Goal: Check status: Check status

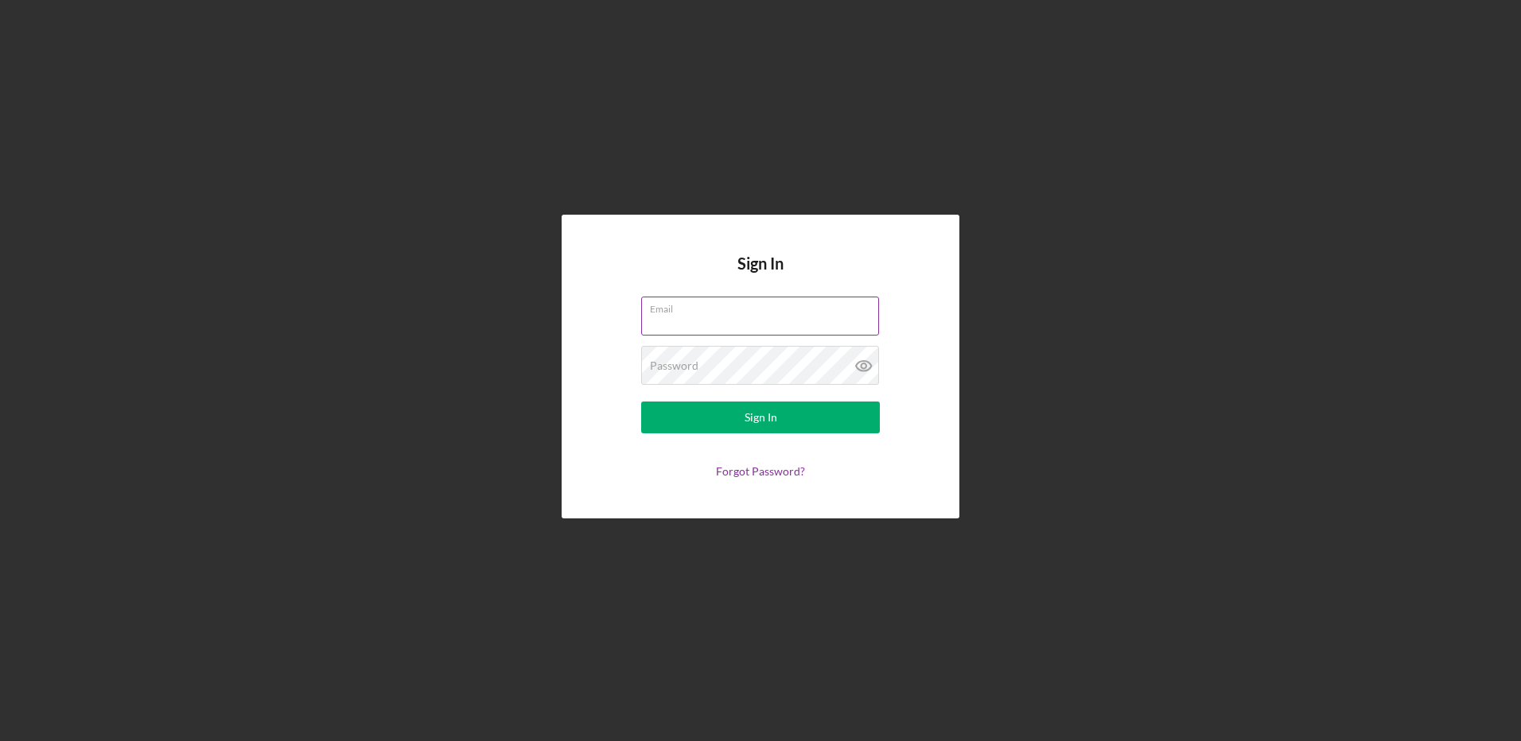
click at [679, 322] on input "Email" at bounding box center [760, 316] width 238 height 38
type input "[EMAIL_ADDRESS][DOMAIN_NAME]"
click at [641, 402] on button "Sign In" at bounding box center [760, 418] width 239 height 32
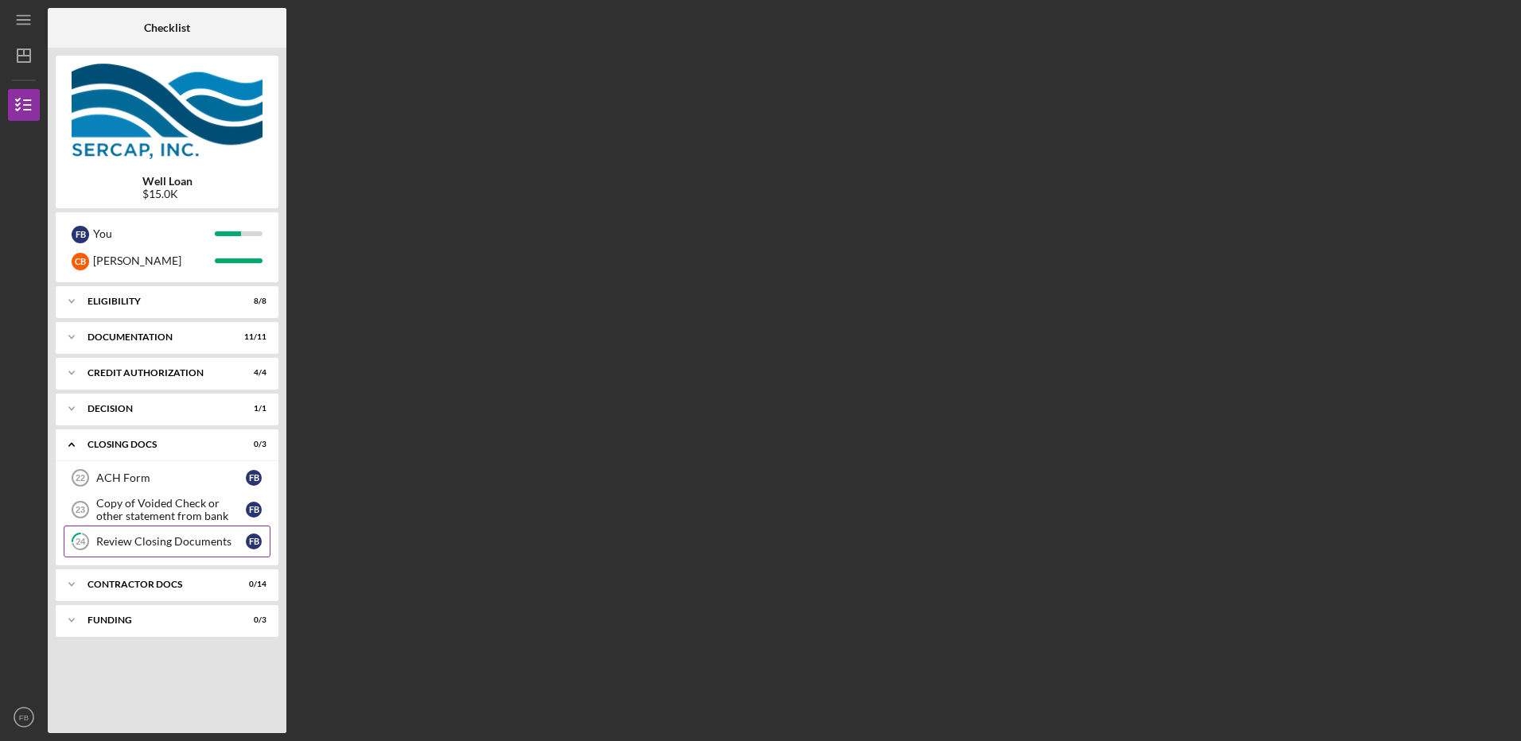
click at [135, 538] on div "Review Closing Documents" at bounding box center [171, 541] width 150 height 13
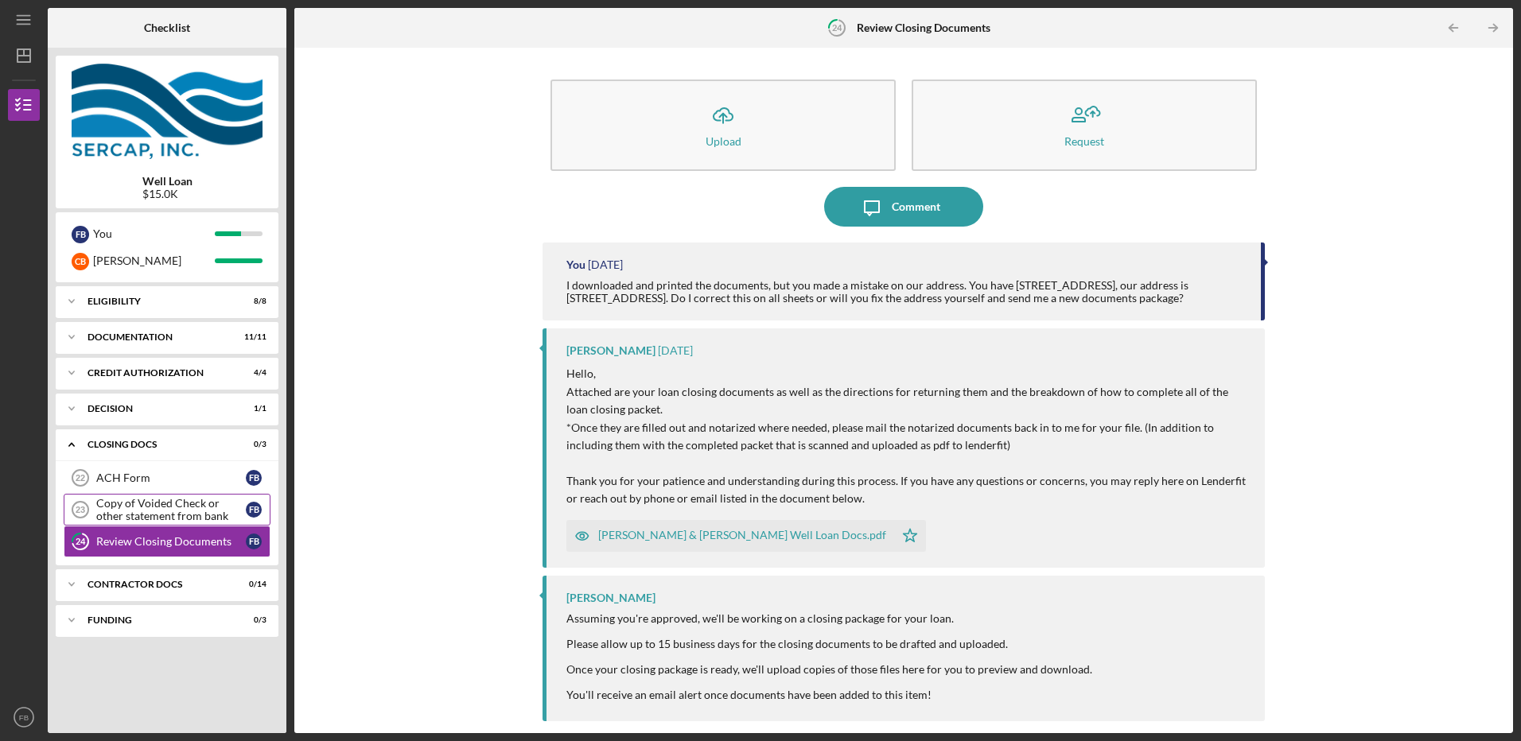
click at [123, 507] on div "Copy of Voided Check or other statement from bank" at bounding box center [171, 509] width 150 height 25
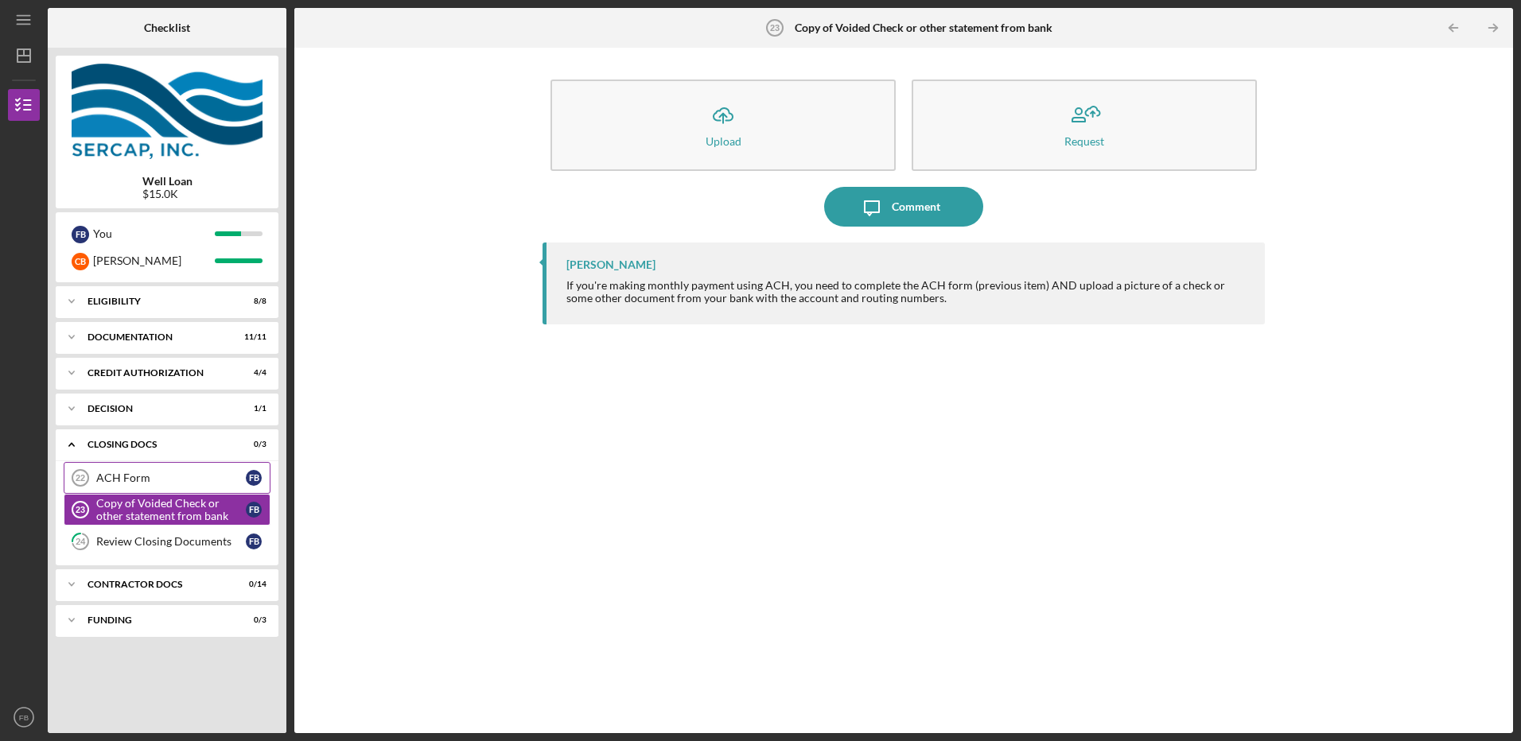
click at [111, 481] on div "ACH Form" at bounding box center [171, 478] width 150 height 13
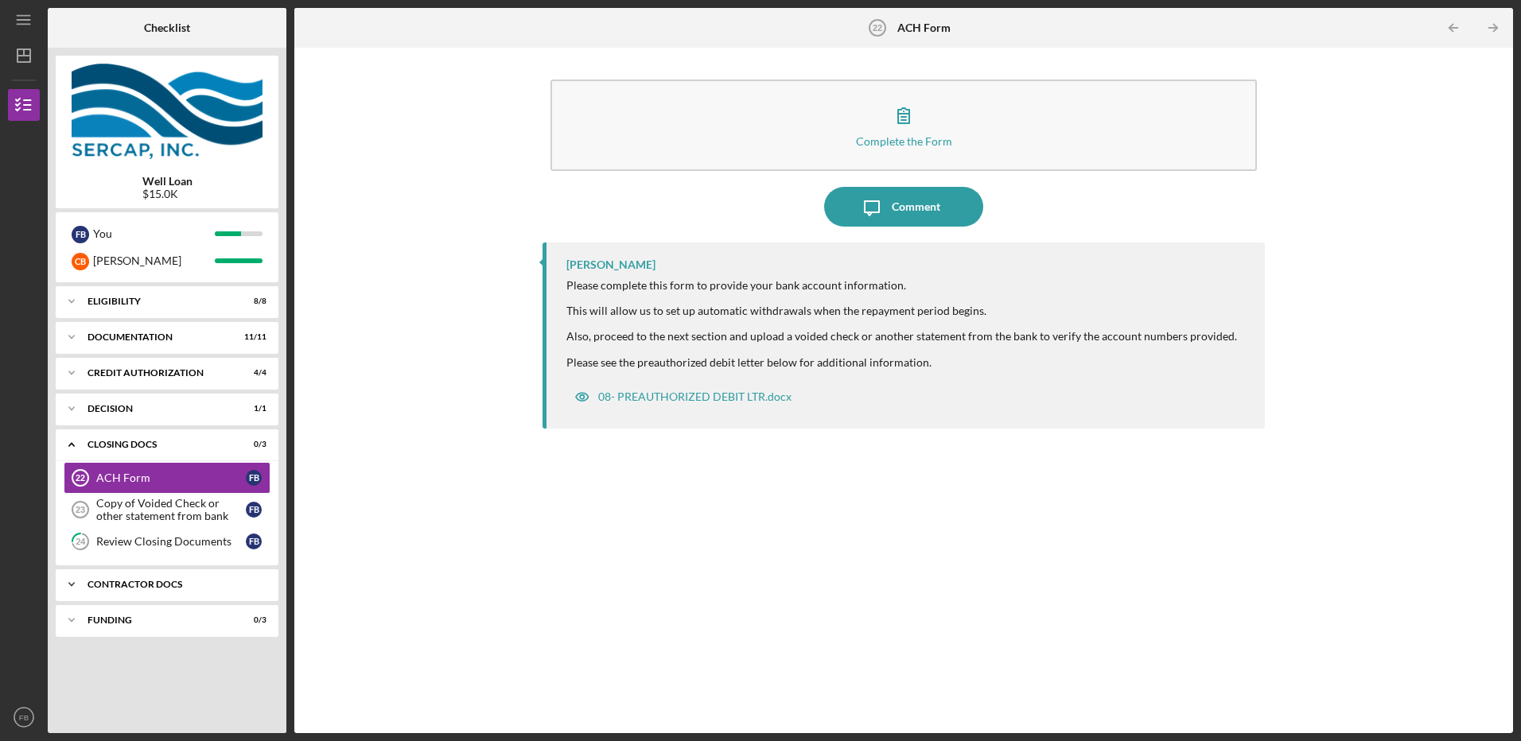
click at [115, 589] on div "Icon/Expander Contractor Docs 0 / 14" at bounding box center [167, 585] width 223 height 32
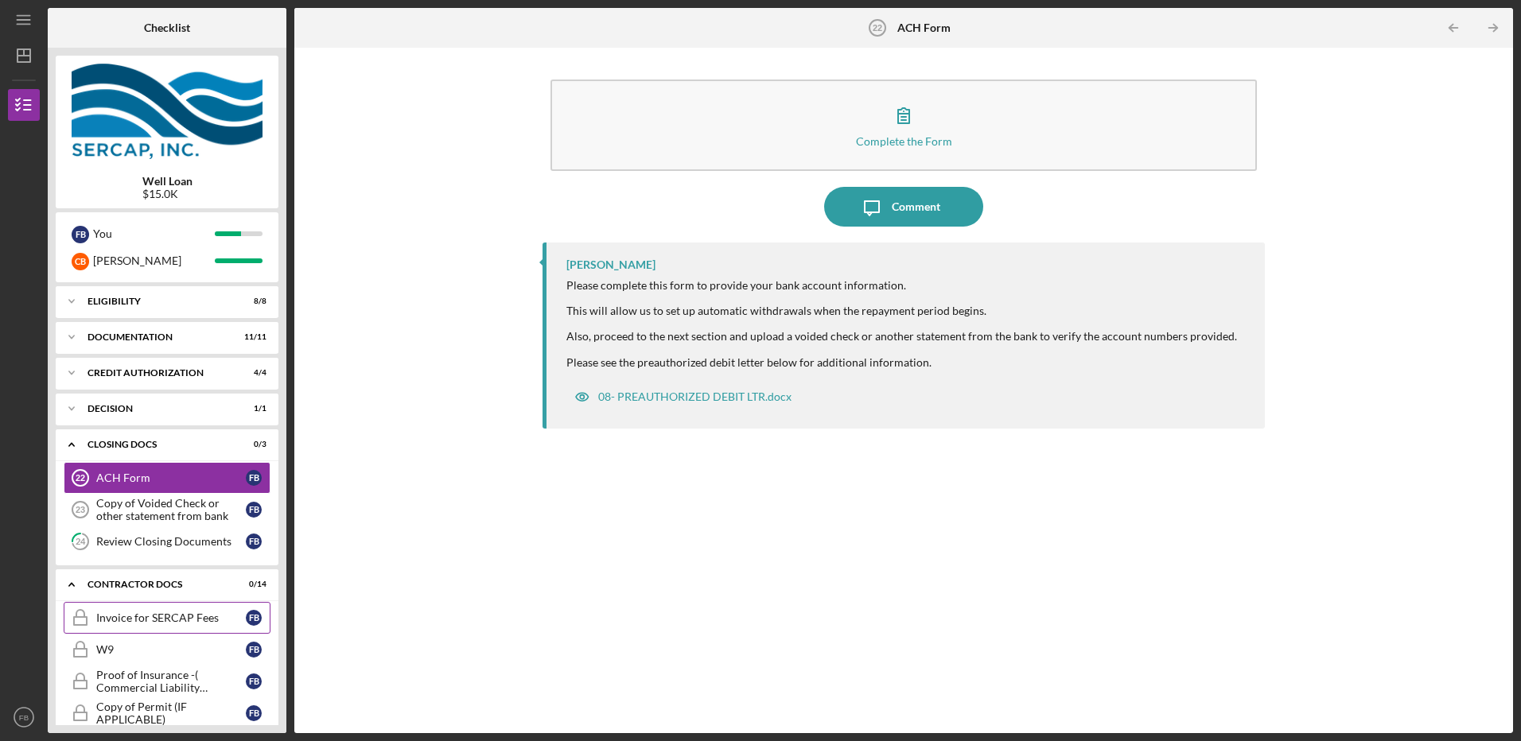
click at [122, 616] on div "Invoice for SERCAP Fees" at bounding box center [171, 618] width 150 height 13
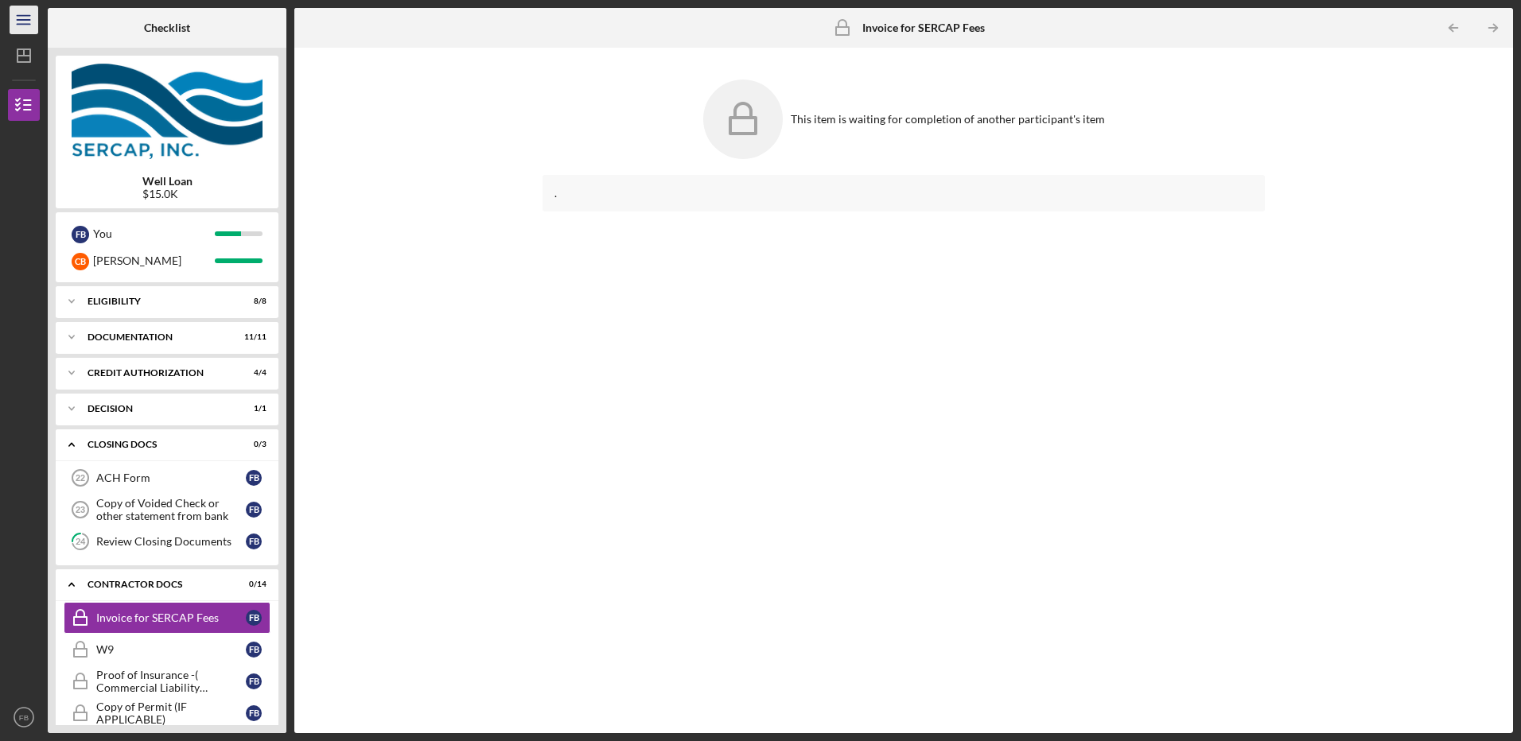
click at [23, 29] on icon "Icon/Menu" at bounding box center [24, 20] width 36 height 36
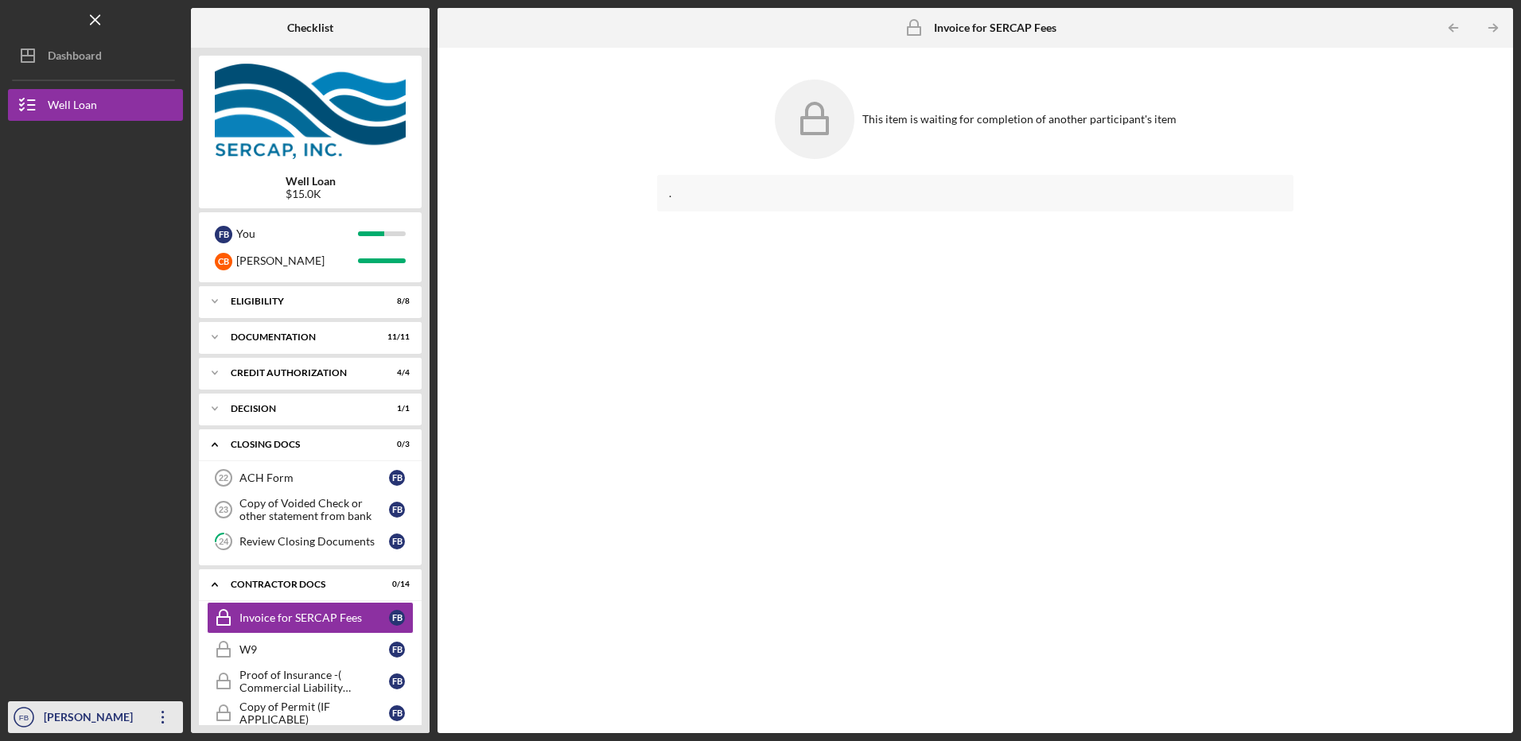
click at [28, 717] on text "FB" at bounding box center [24, 718] width 10 height 9
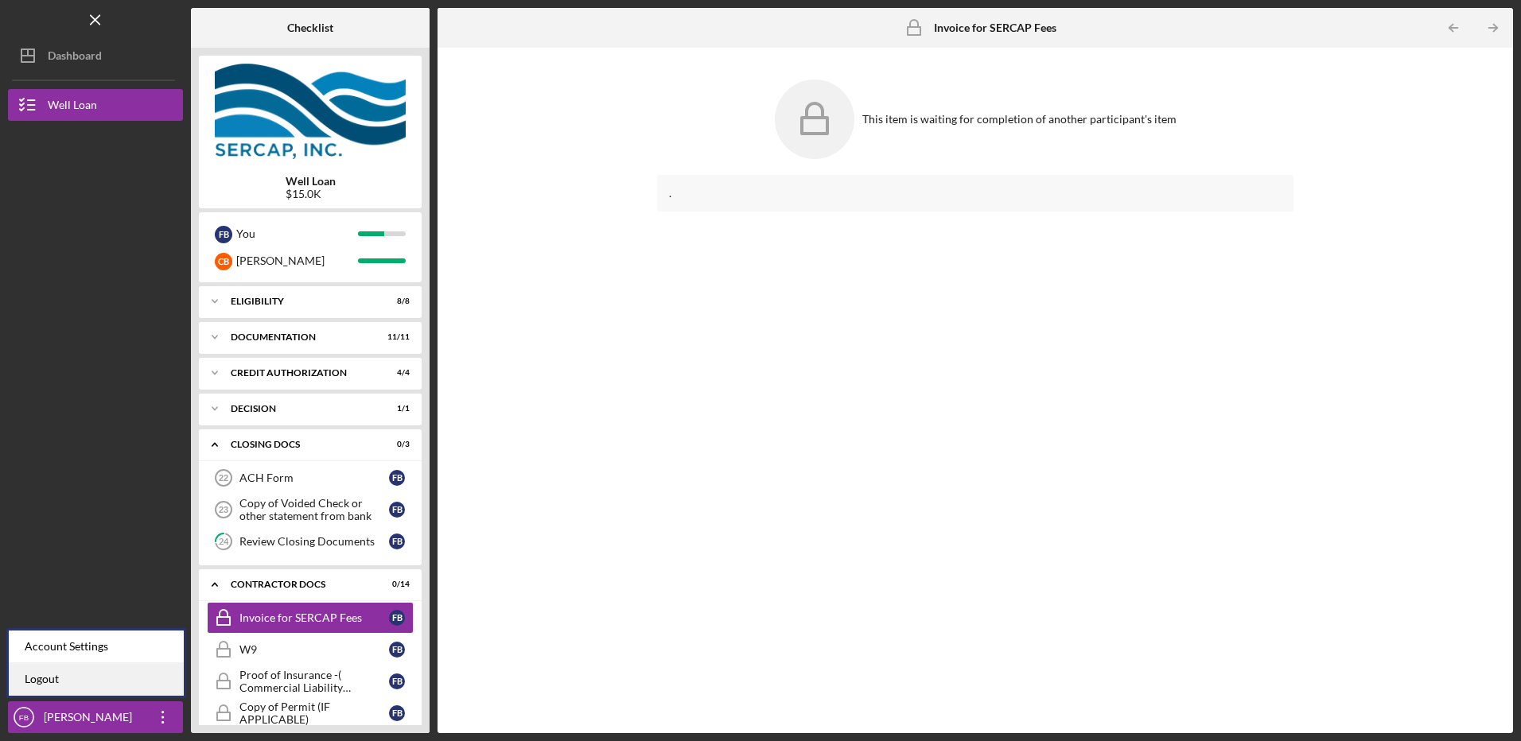
click at [41, 680] on link "Logout" at bounding box center [96, 679] width 175 height 33
